Goal: Navigation & Orientation: Find specific page/section

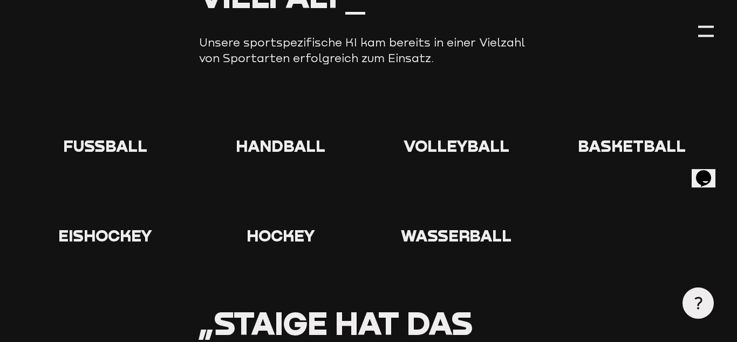
scroll to position [1144, 0]
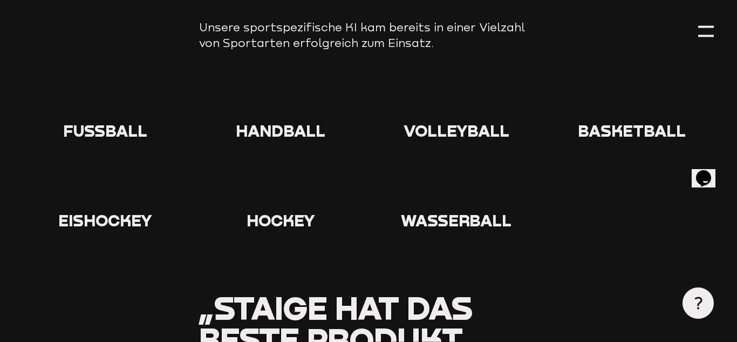
click at [102, 84] on icon at bounding box center [105, 100] width 35 height 35
click at [107, 121] on span "Fußball" at bounding box center [105, 130] width 84 height 19
click at [88, 83] on use at bounding box center [88, 83] width 0 height 0
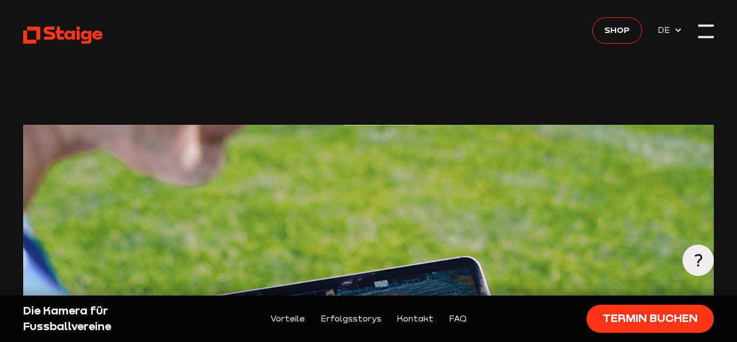
click at [702, 29] on div at bounding box center [706, 31] width 16 height 16
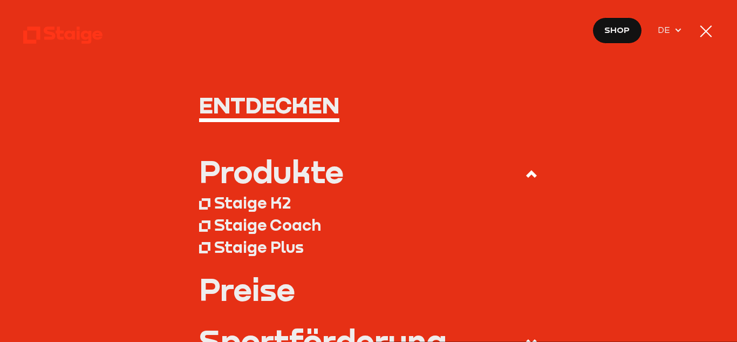
click at [704, 33] on div at bounding box center [706, 31] width 16 height 16
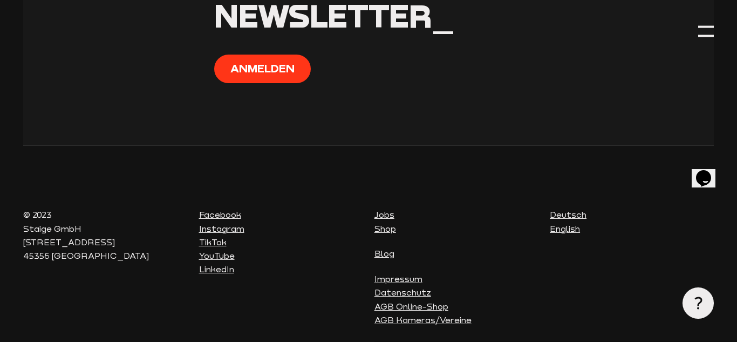
scroll to position [4116, 0]
